Goal: Answer question/provide support: Share knowledge or assist other users

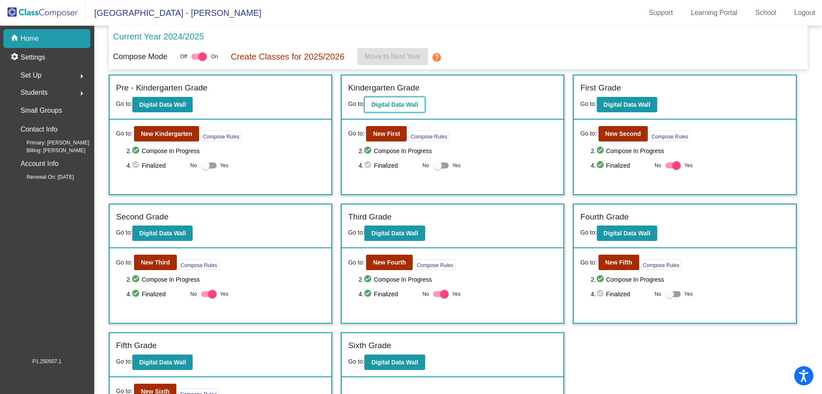
click at [388, 106] on b "Digital Data Wall" at bounding box center [394, 104] width 47 height 7
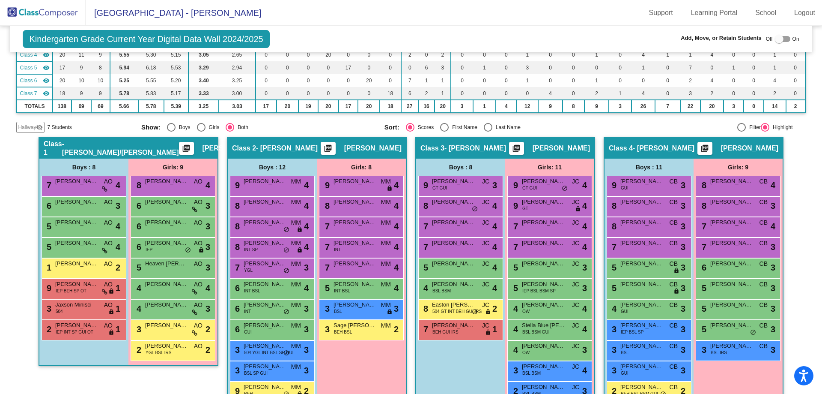
scroll to position [171, 0]
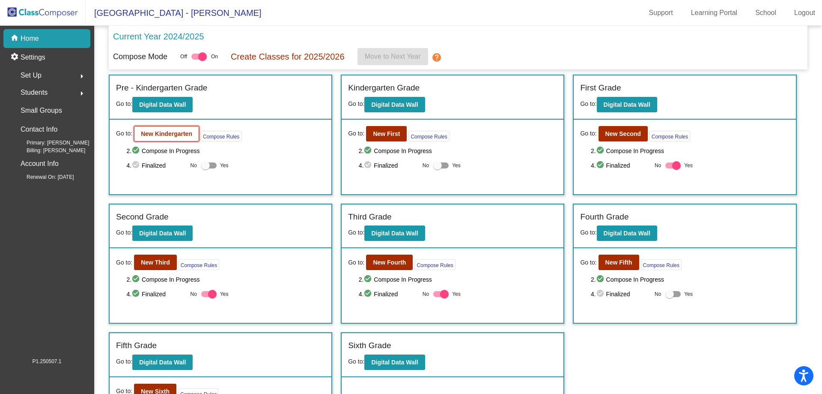
click at [169, 135] on b "New Kindergarten" at bounding box center [166, 133] width 51 height 7
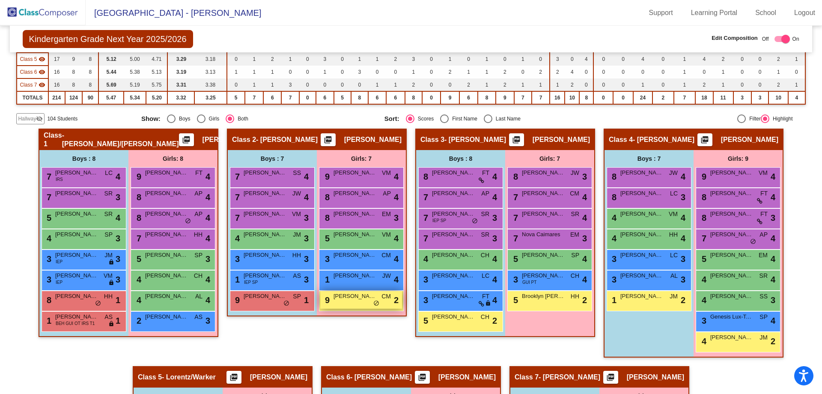
scroll to position [171, 0]
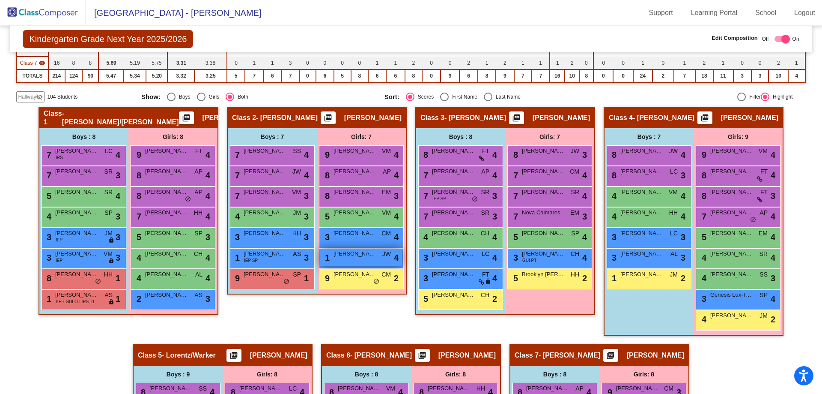
click at [349, 255] on span "[PERSON_NAME]" at bounding box center [355, 253] width 43 height 9
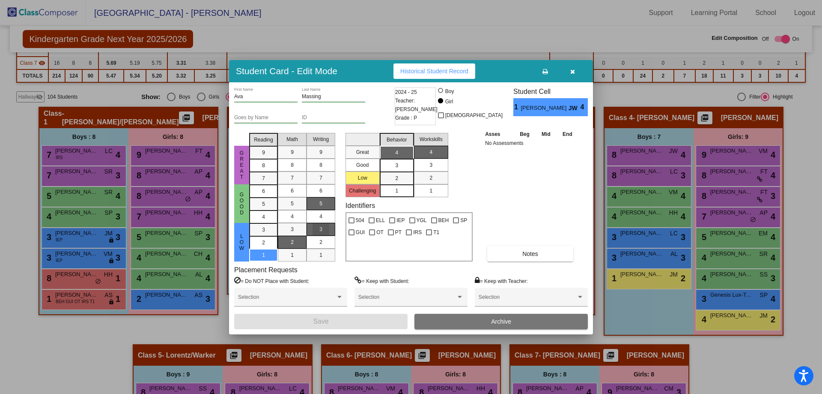
click at [323, 229] on div "3" at bounding box center [321, 229] width 17 height 13
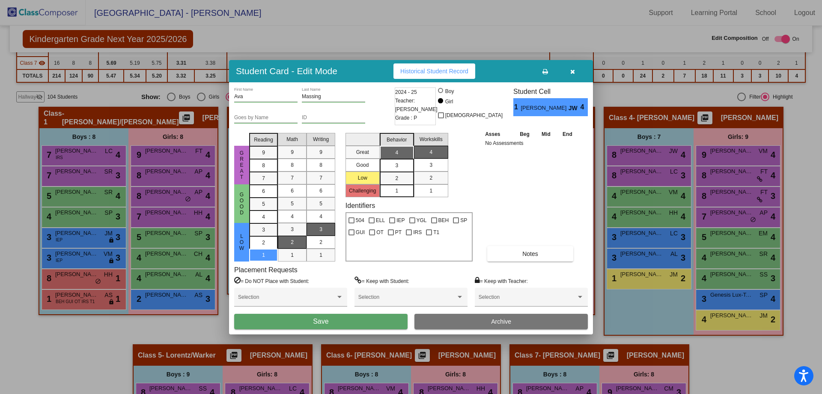
click at [317, 322] on span "Save" at bounding box center [320, 320] width 15 height 7
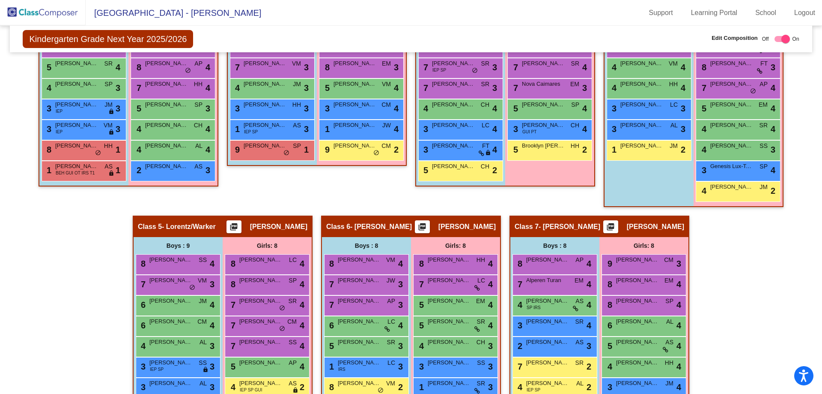
scroll to position [343, 0]
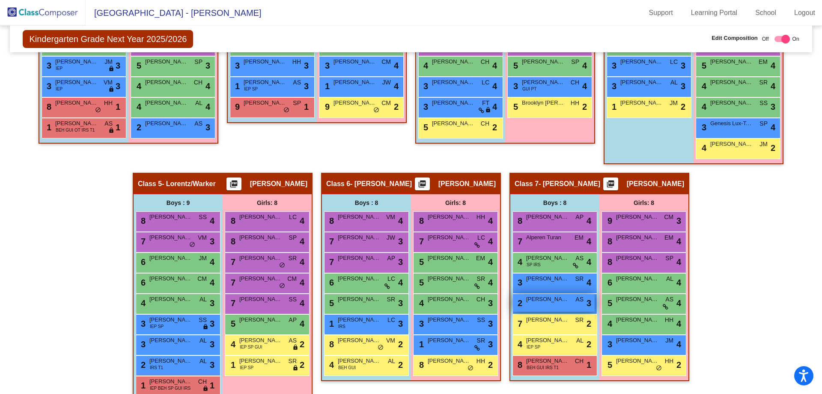
click at [569, 308] on div "2 [PERSON_NAME] Finger AS lock do_not_disturb_alt 3" at bounding box center [554, 303] width 82 height 18
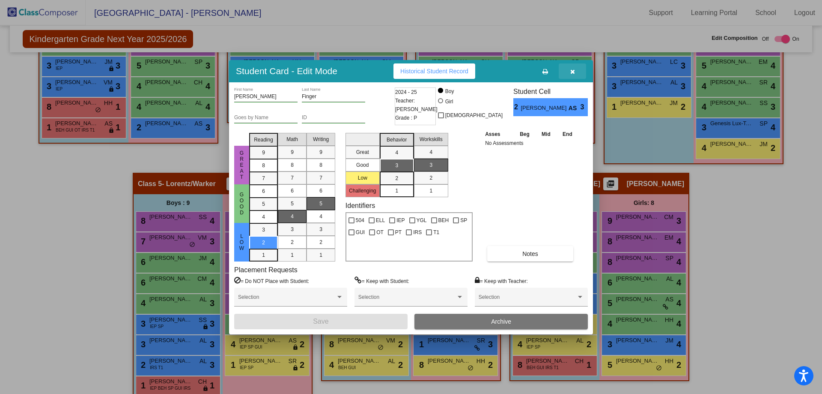
click at [568, 71] on button "button" at bounding box center [572, 70] width 27 height 15
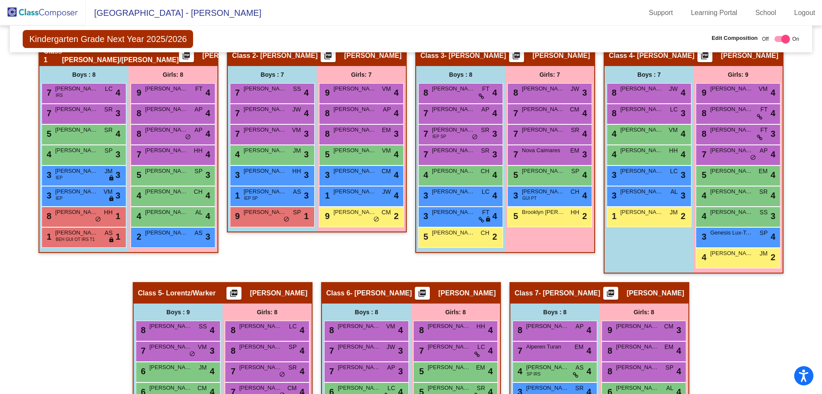
scroll to position [214, 0]
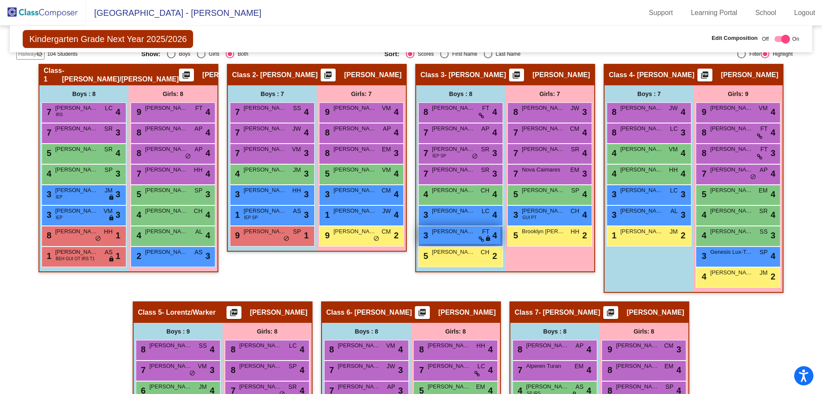
click at [476, 241] on div "3 [PERSON_NAME] FT lock do_not_disturb_alt 4" at bounding box center [460, 235] width 82 height 18
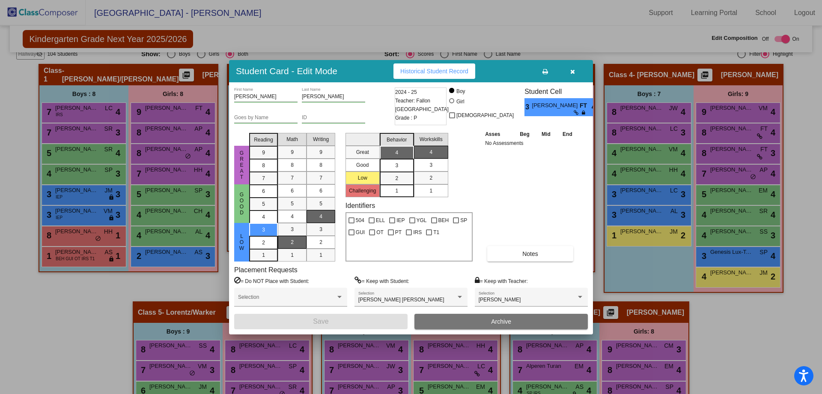
click at [573, 71] on icon "button" at bounding box center [572, 72] width 5 height 6
